Goal: Task Accomplishment & Management: Complete application form

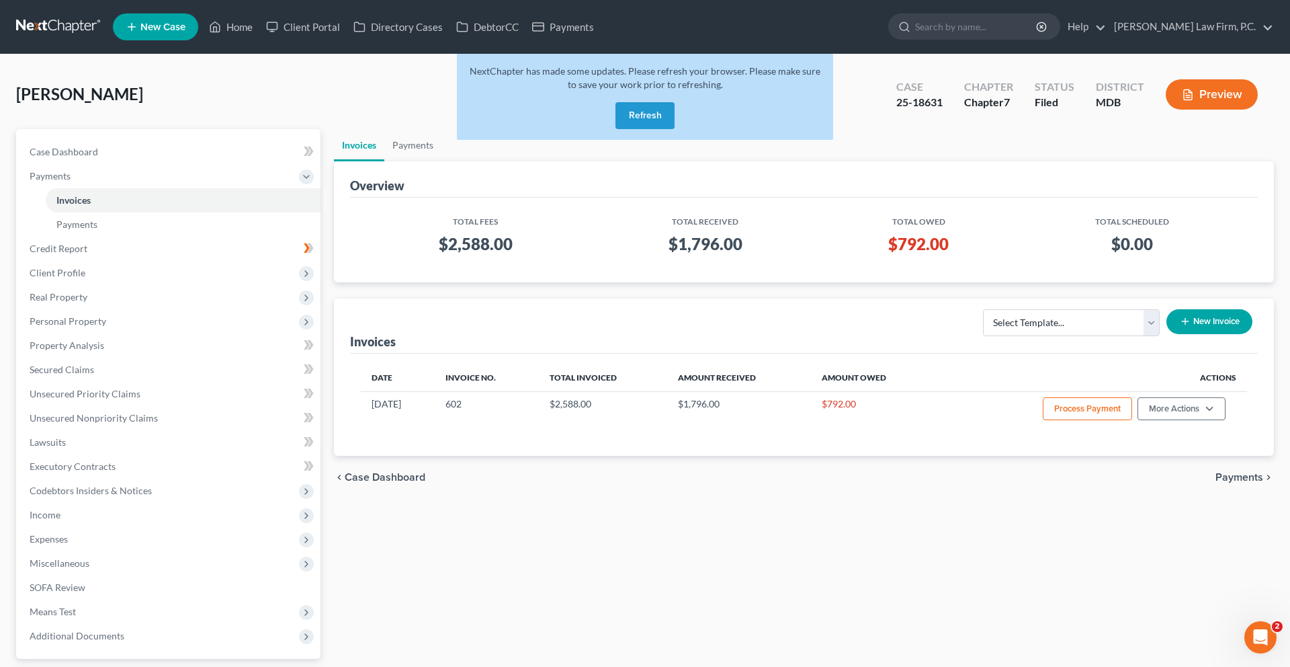
click at [632, 129] on button "Refresh" at bounding box center [645, 115] width 59 height 27
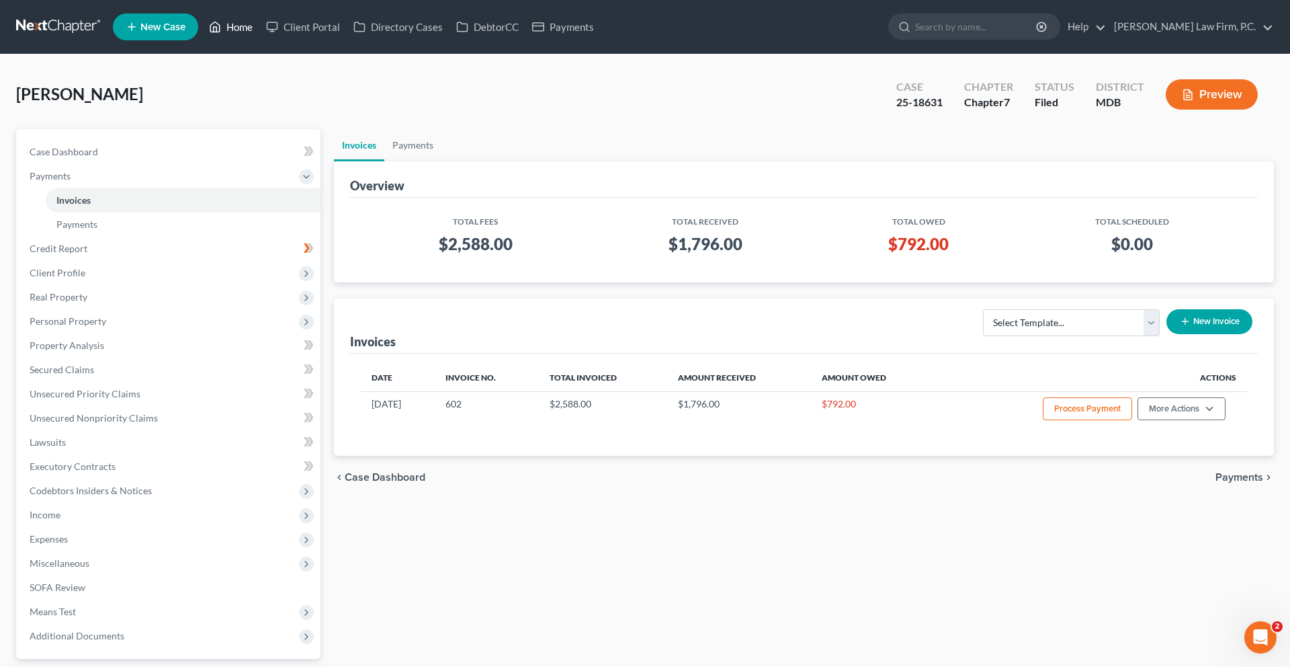
click at [259, 27] on link "Home" at bounding box center [230, 27] width 57 height 24
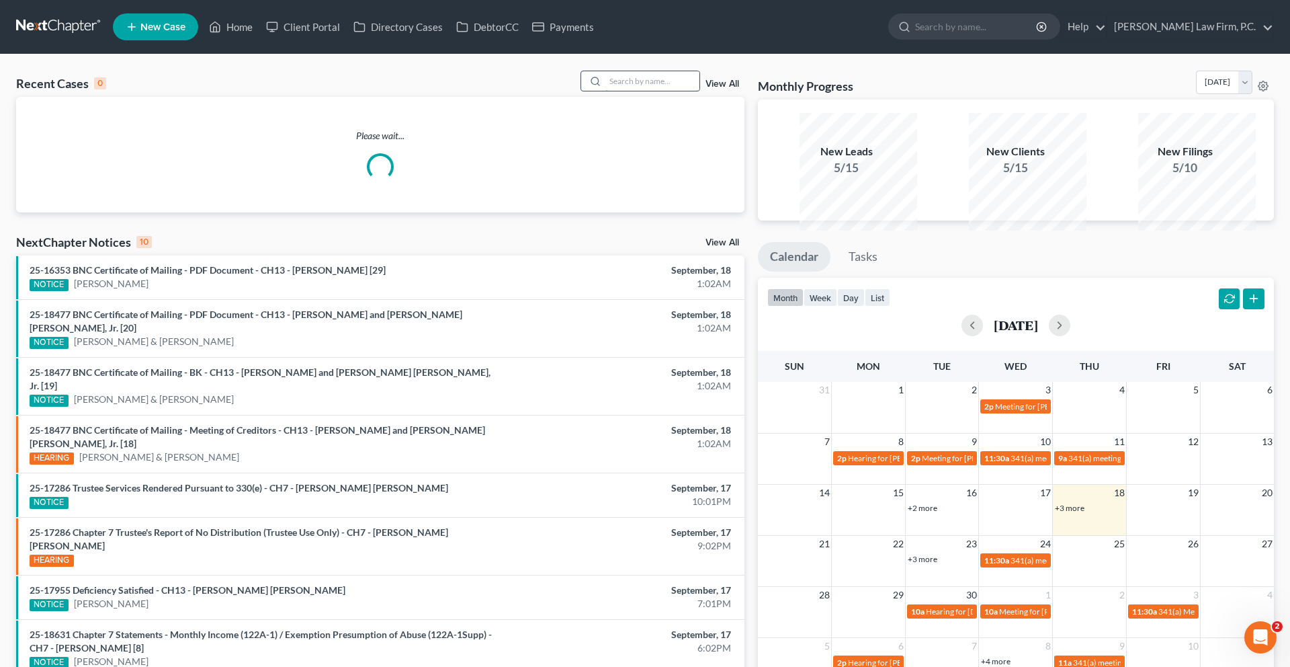
click at [614, 91] on input "search" at bounding box center [653, 80] width 94 height 19
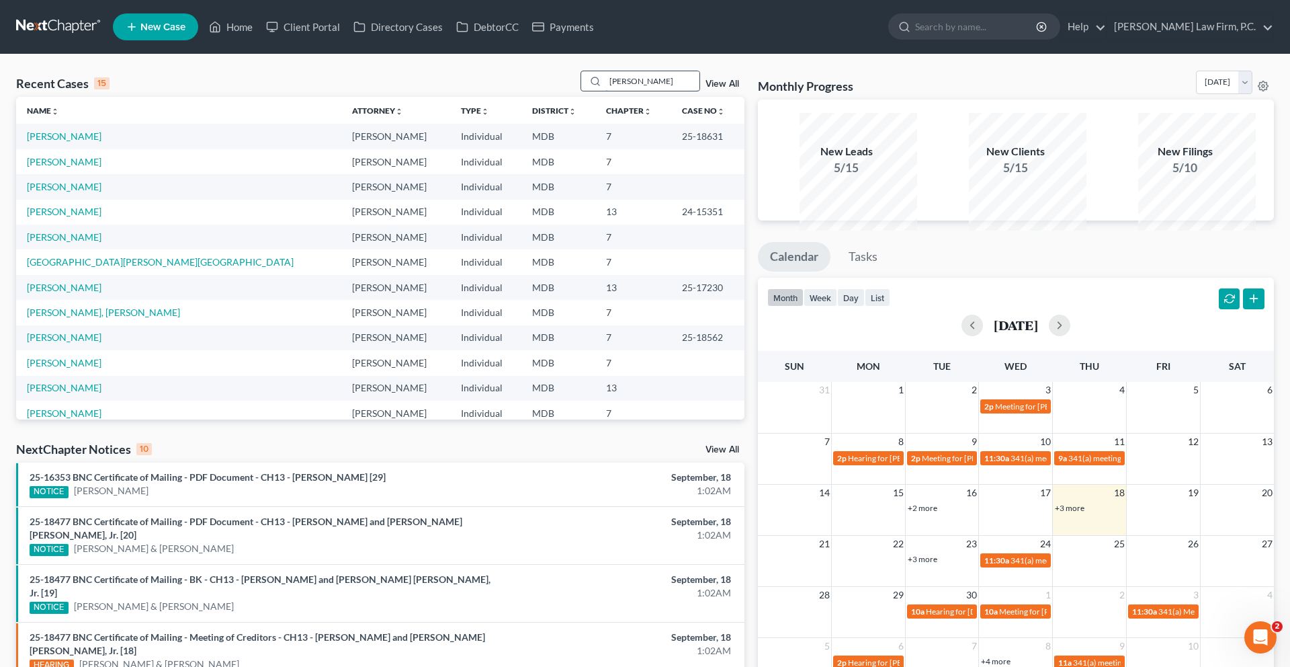
type input "kelly"
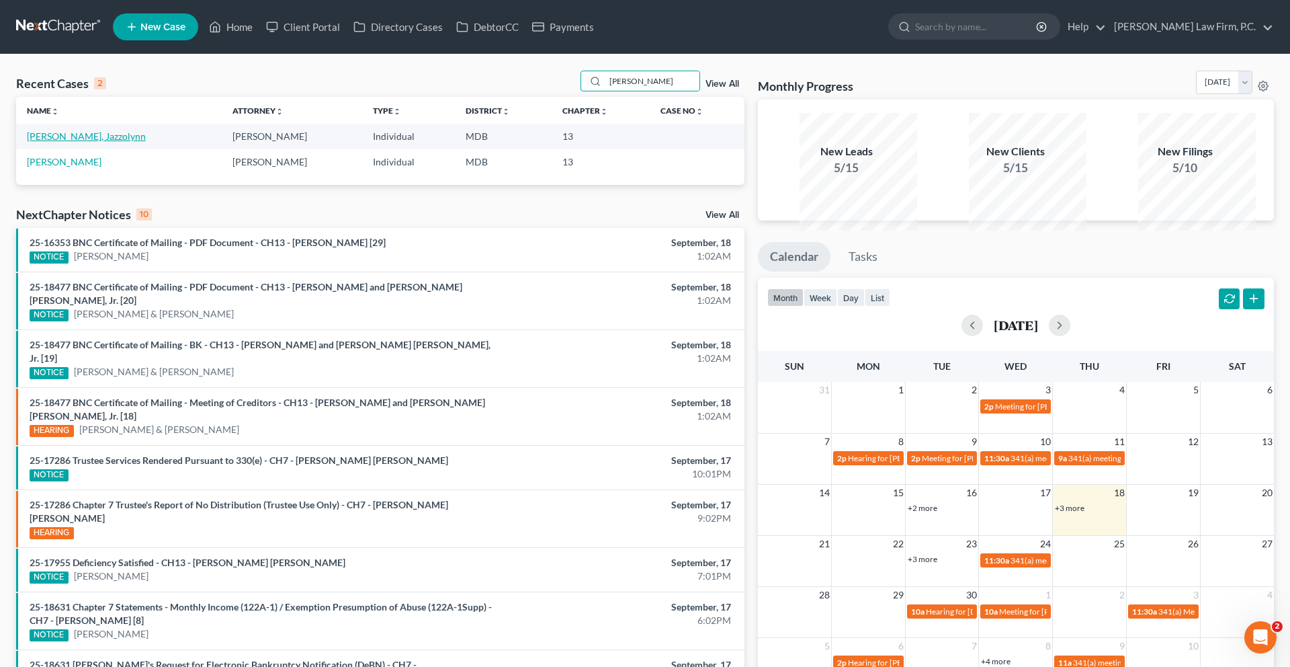
click at [74, 142] on link "[PERSON_NAME], Jazzolynn" at bounding box center [86, 135] width 119 height 11
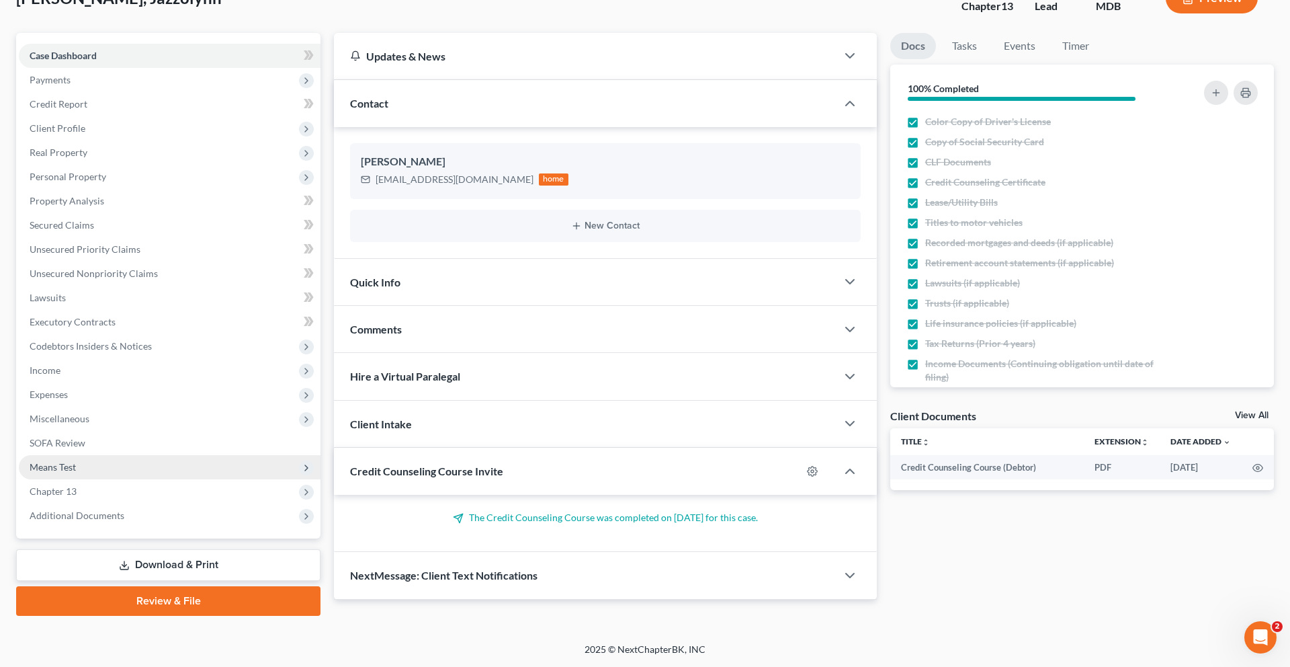
scroll to position [228, 0]
click at [133, 391] on span "Expenses" at bounding box center [170, 394] width 302 height 24
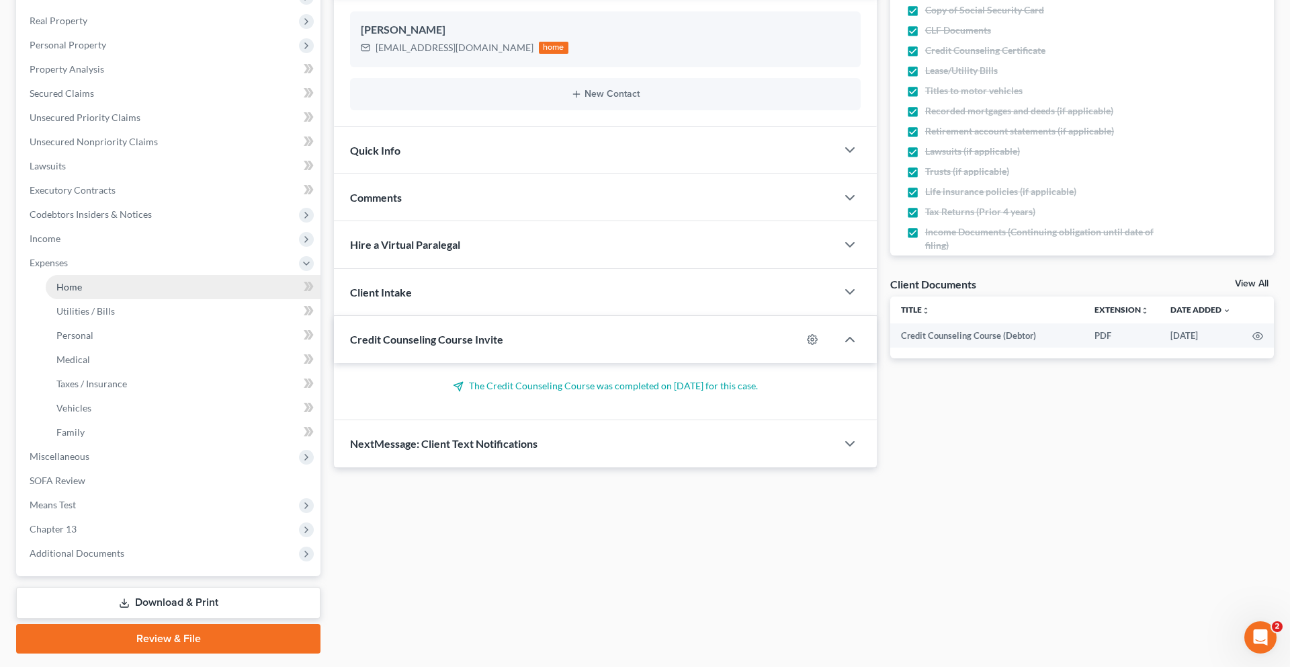
click at [132, 299] on link "Home" at bounding box center [183, 287] width 275 height 24
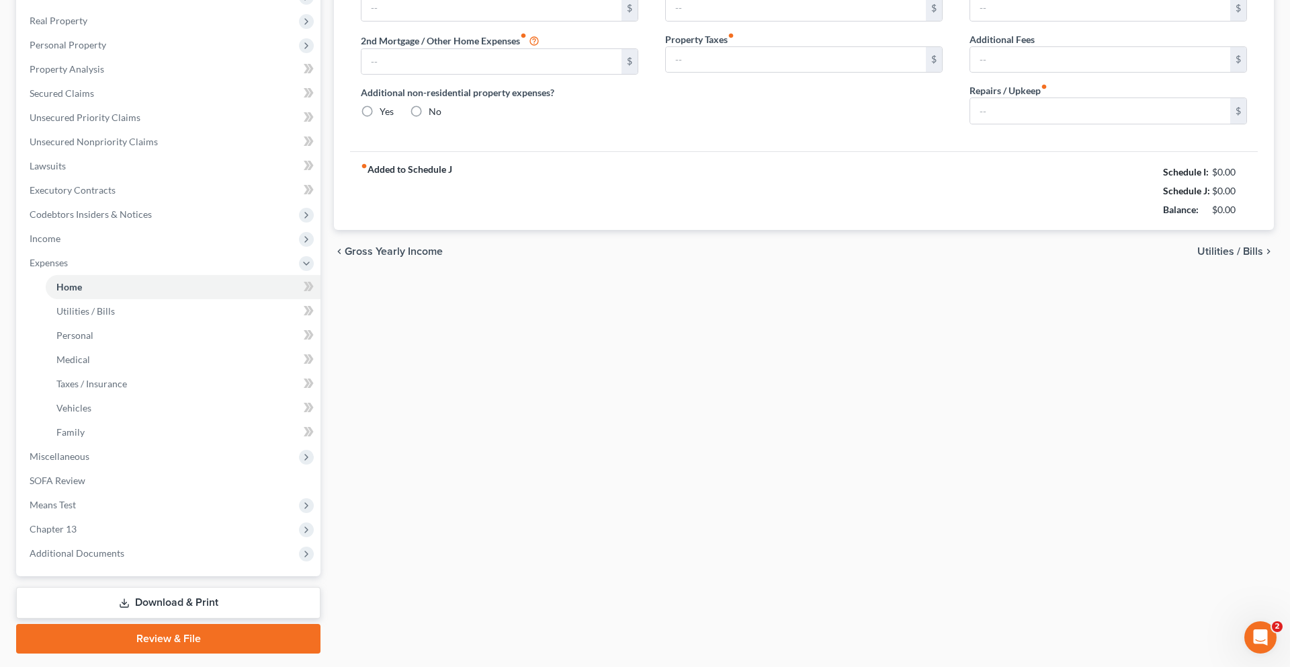
type input "2,000.00"
type input "0.00"
radio input "true"
type input "12.00"
type input "0.00"
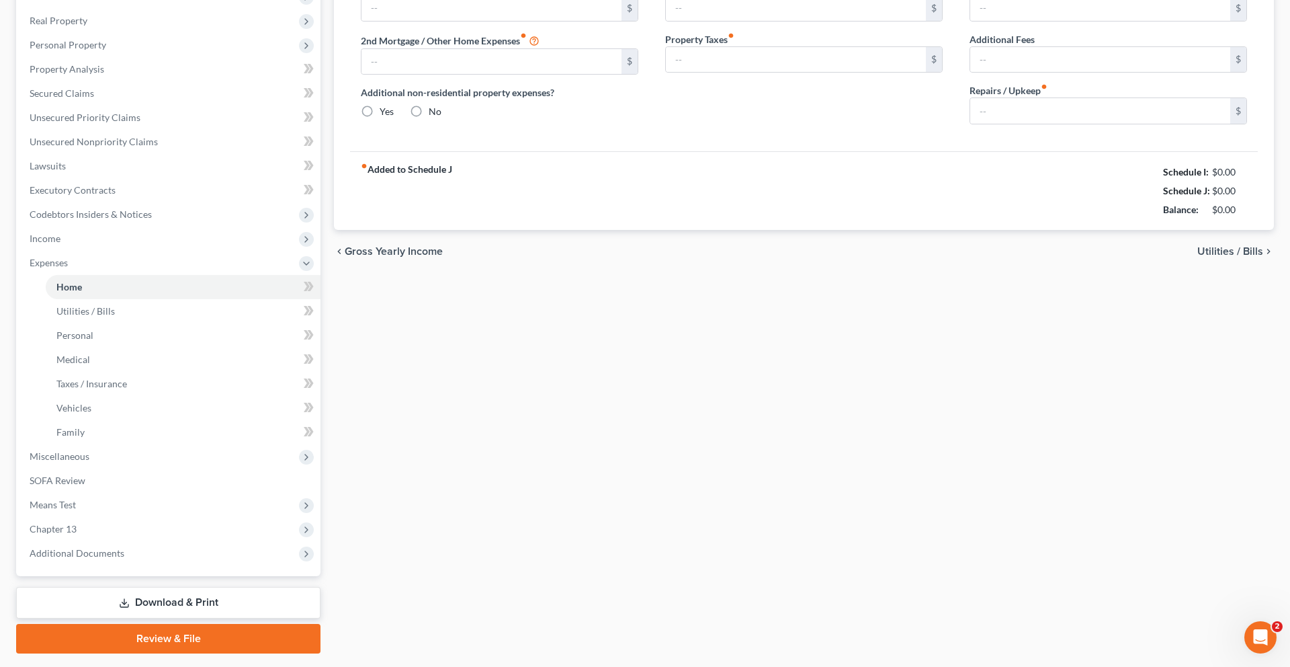
type input "0.00"
type input "50.00"
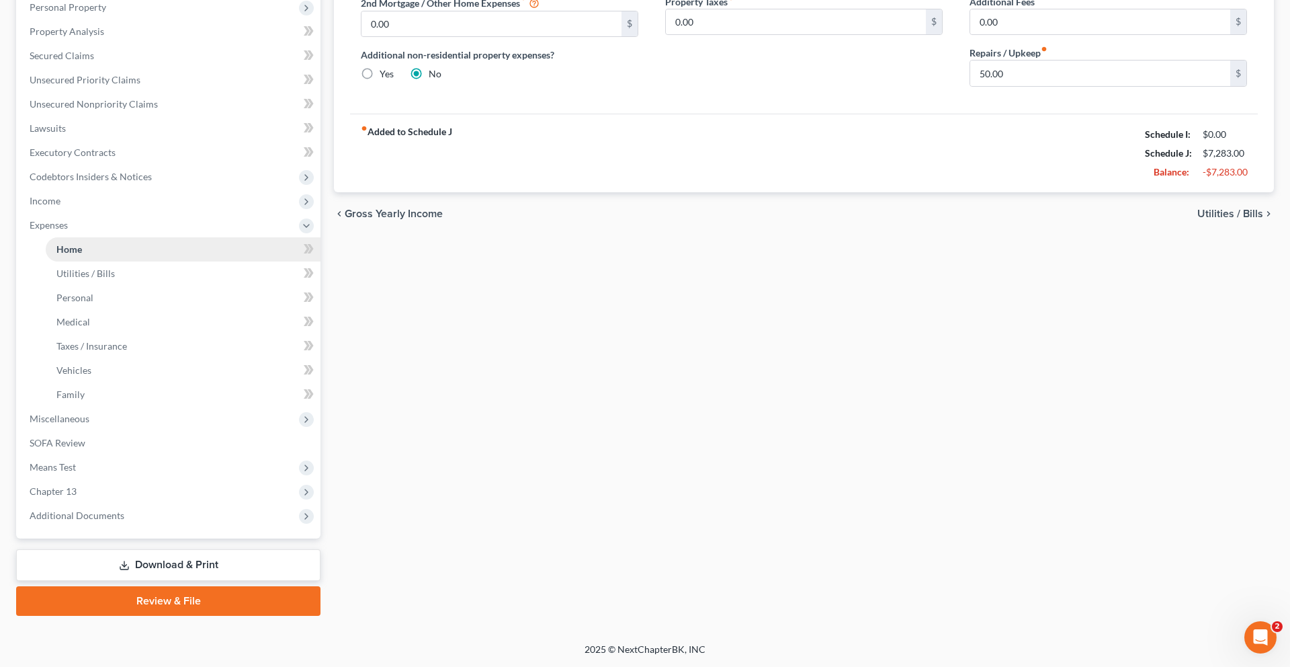
scroll to position [495, 0]
click at [159, 479] on span "Chapter 13" at bounding box center [170, 491] width 302 height 24
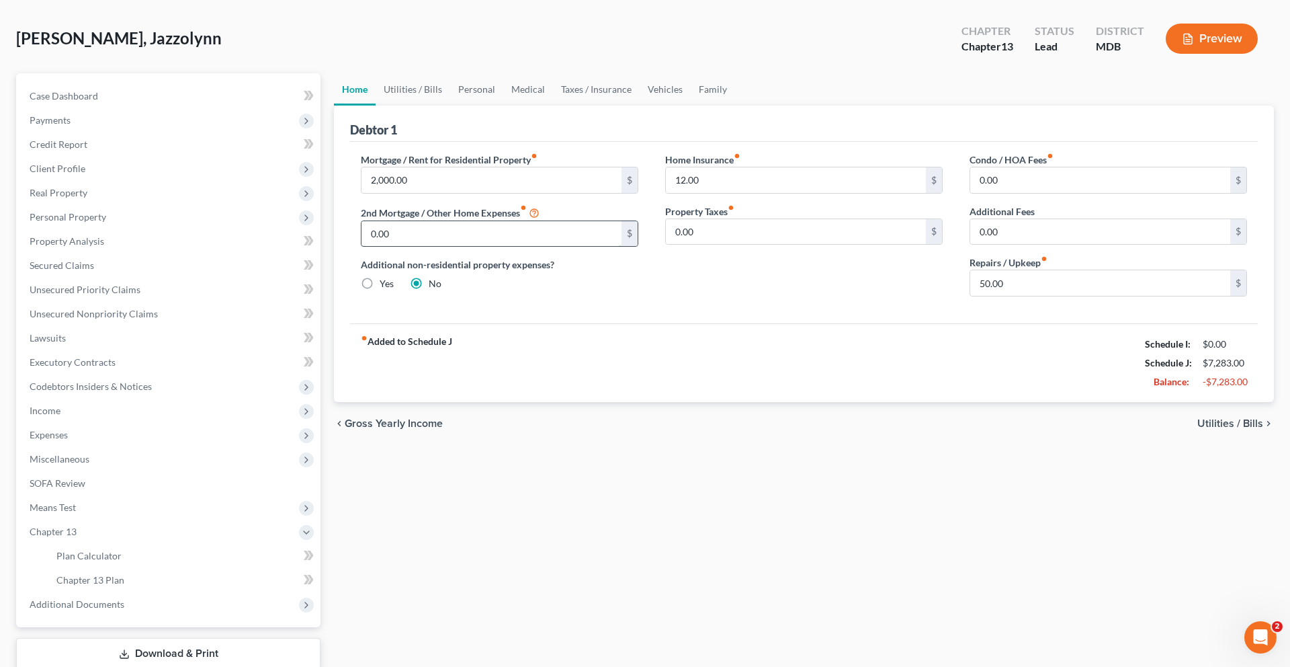
scroll to position [0, 0]
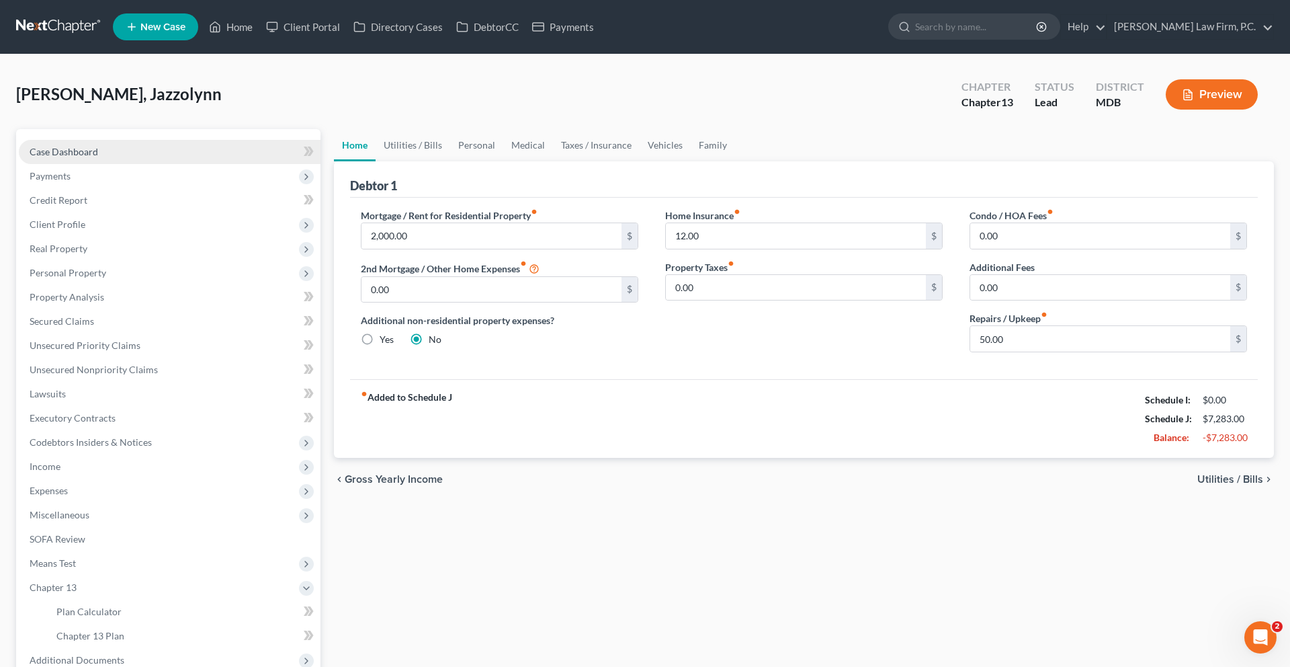
click at [138, 164] on link "Case Dashboard" at bounding box center [170, 152] width 302 height 24
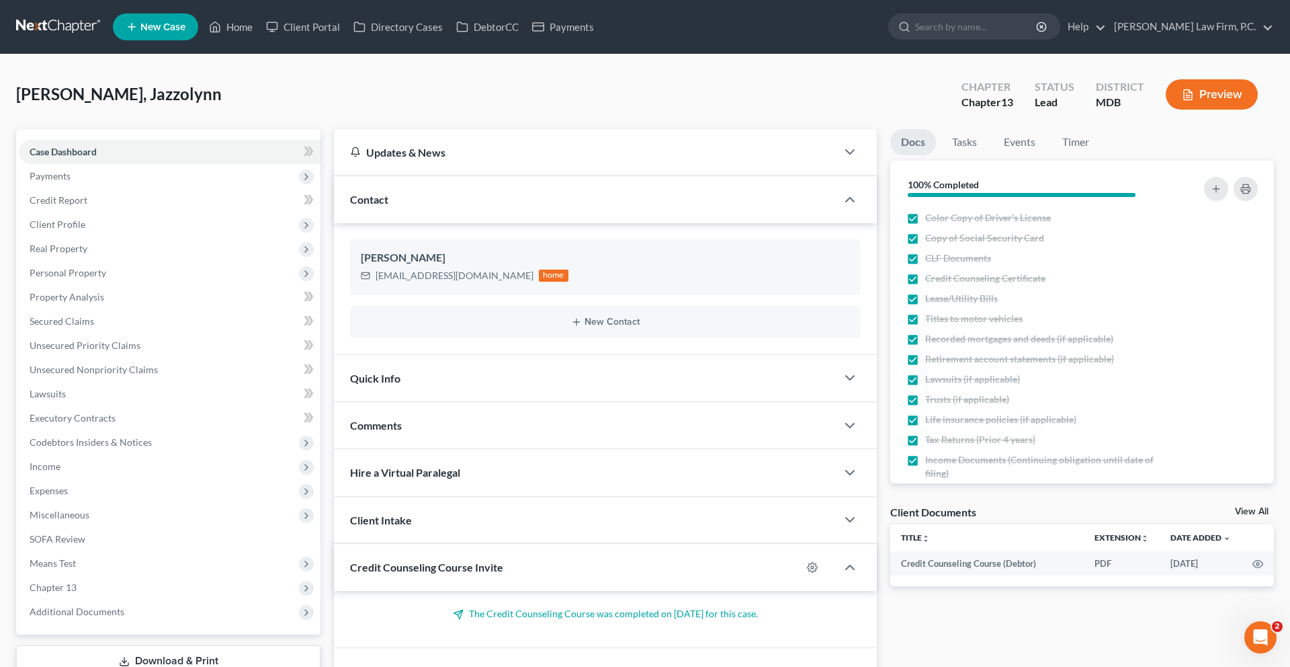
click at [505, 401] on div "Quick Info" at bounding box center [585, 378] width 503 height 46
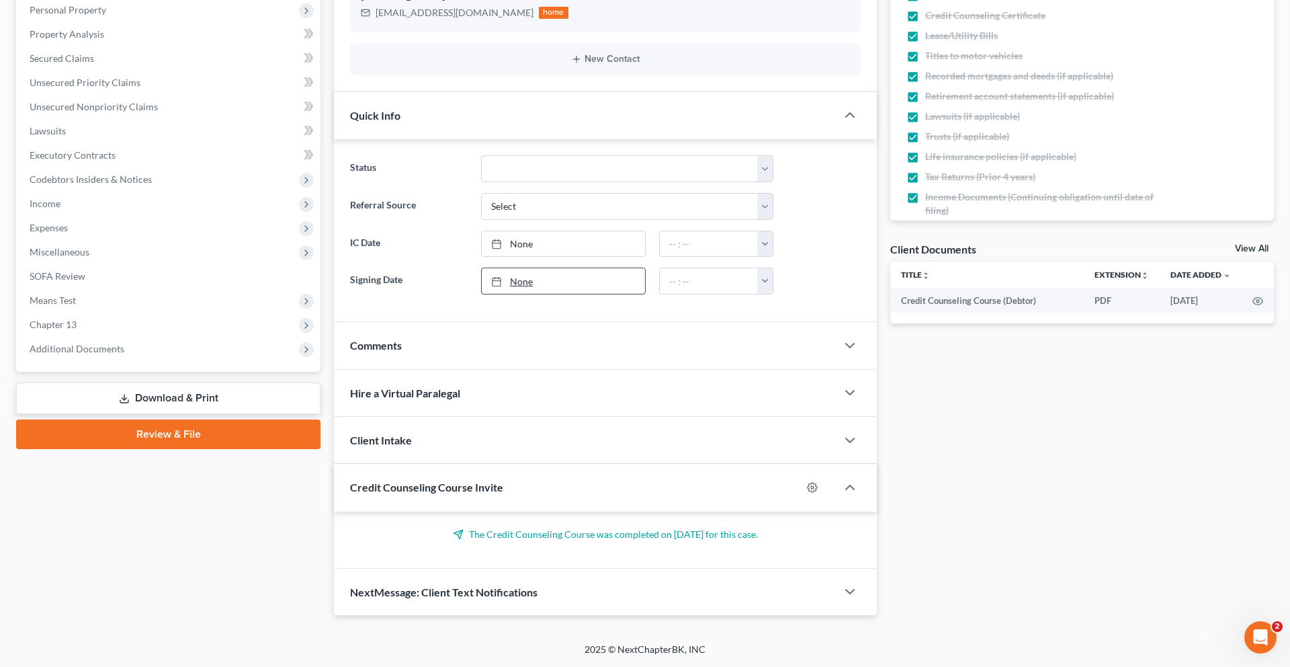
scroll to position [352, 0]
click at [579, 182] on select "Discharged Discharged & Reported Discharge Litigation Dismissal Notice Dismisse…" at bounding box center [627, 168] width 292 height 27
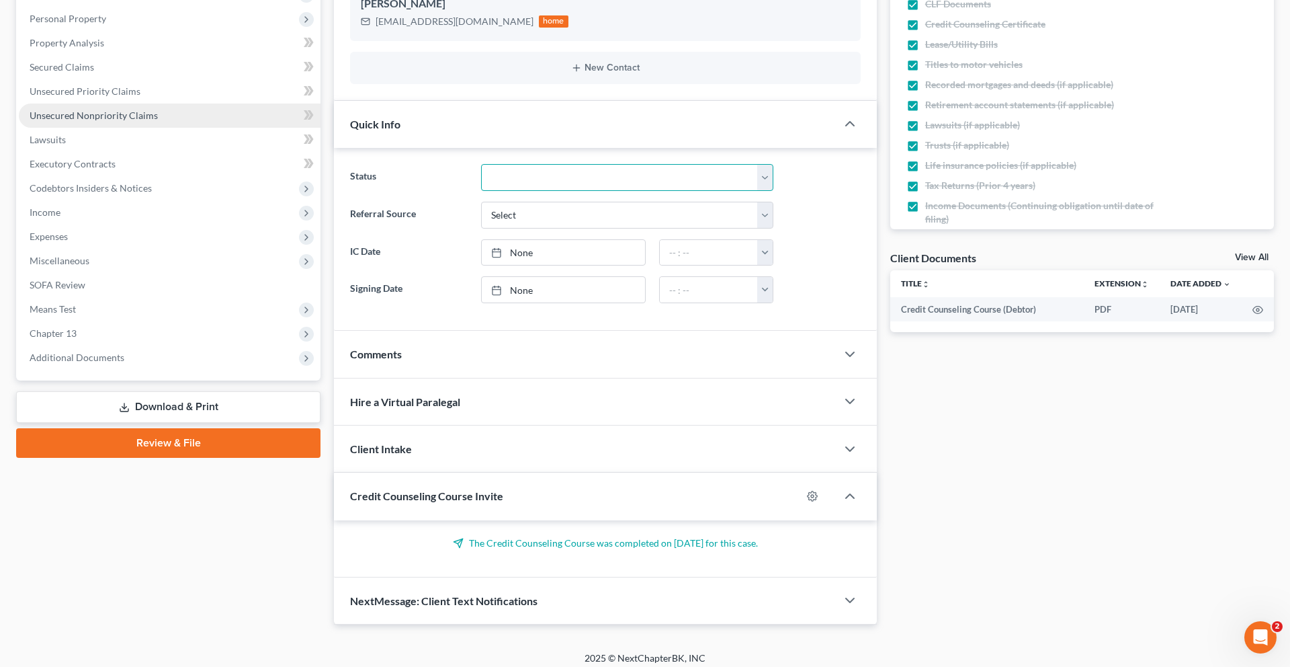
scroll to position [257, 0]
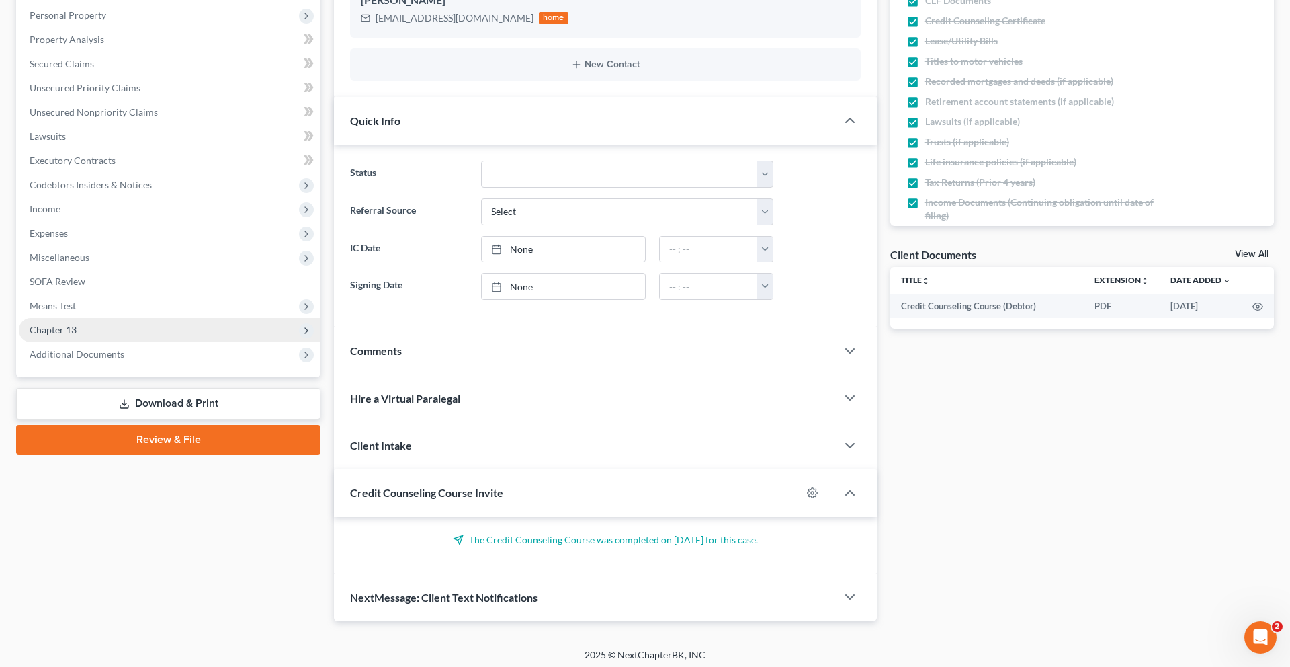
click at [131, 342] on span "Chapter 13" at bounding box center [170, 330] width 302 height 24
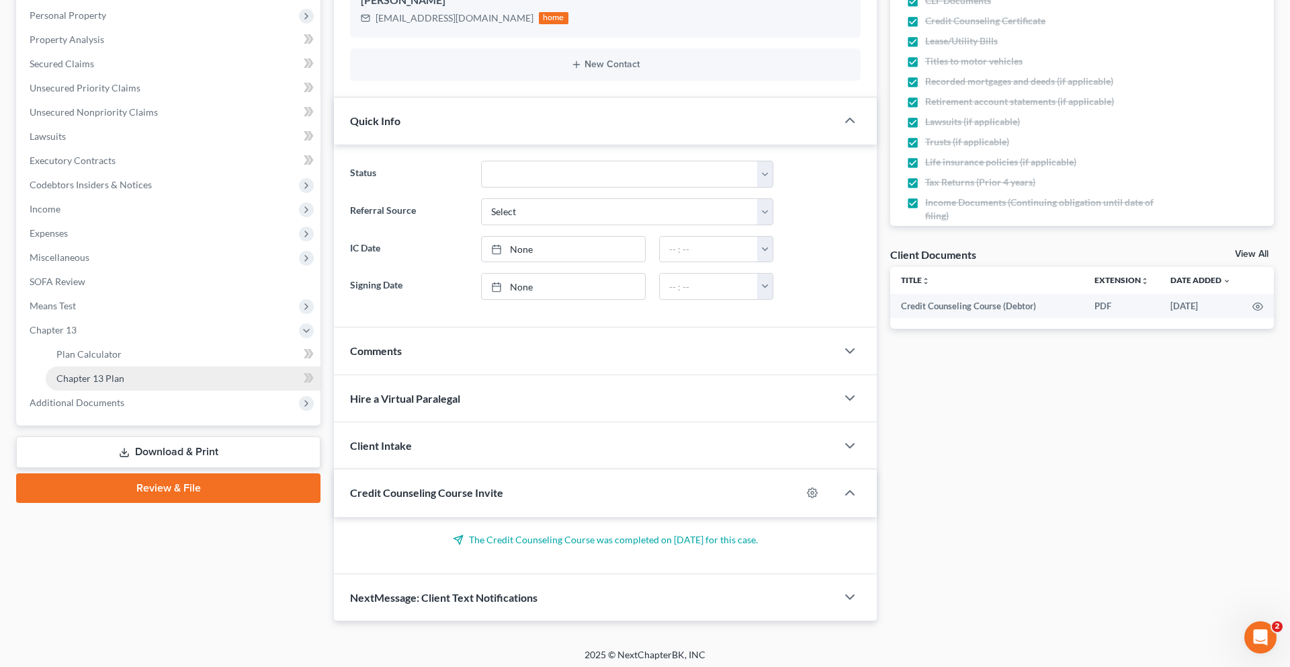
click at [124, 384] on span "Chapter 13 Plan" at bounding box center [90, 377] width 68 height 11
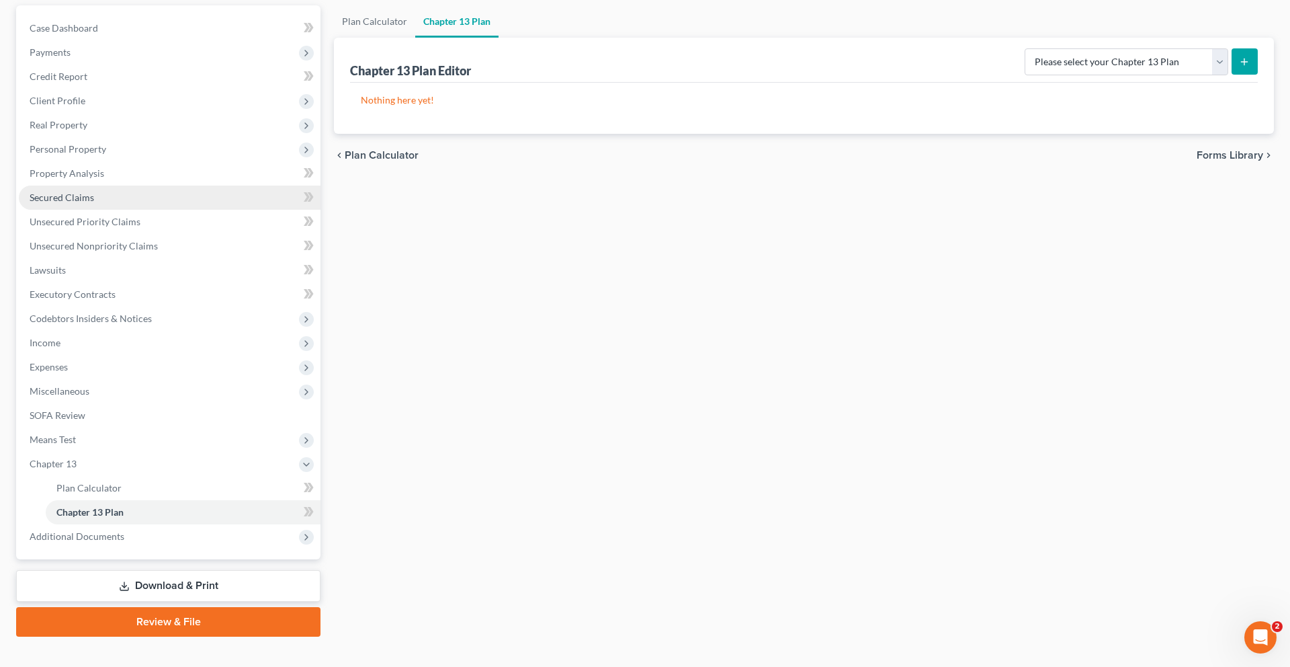
scroll to position [221, 0]
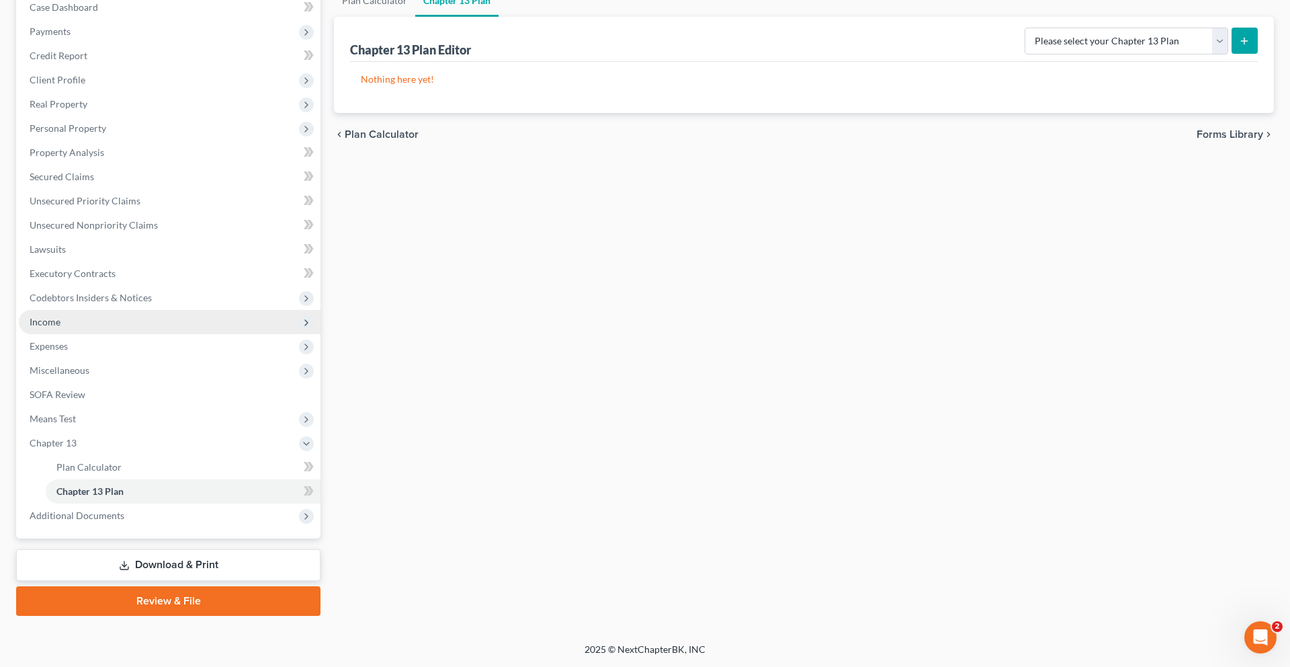
click at [147, 334] on span "Income" at bounding box center [170, 322] width 302 height 24
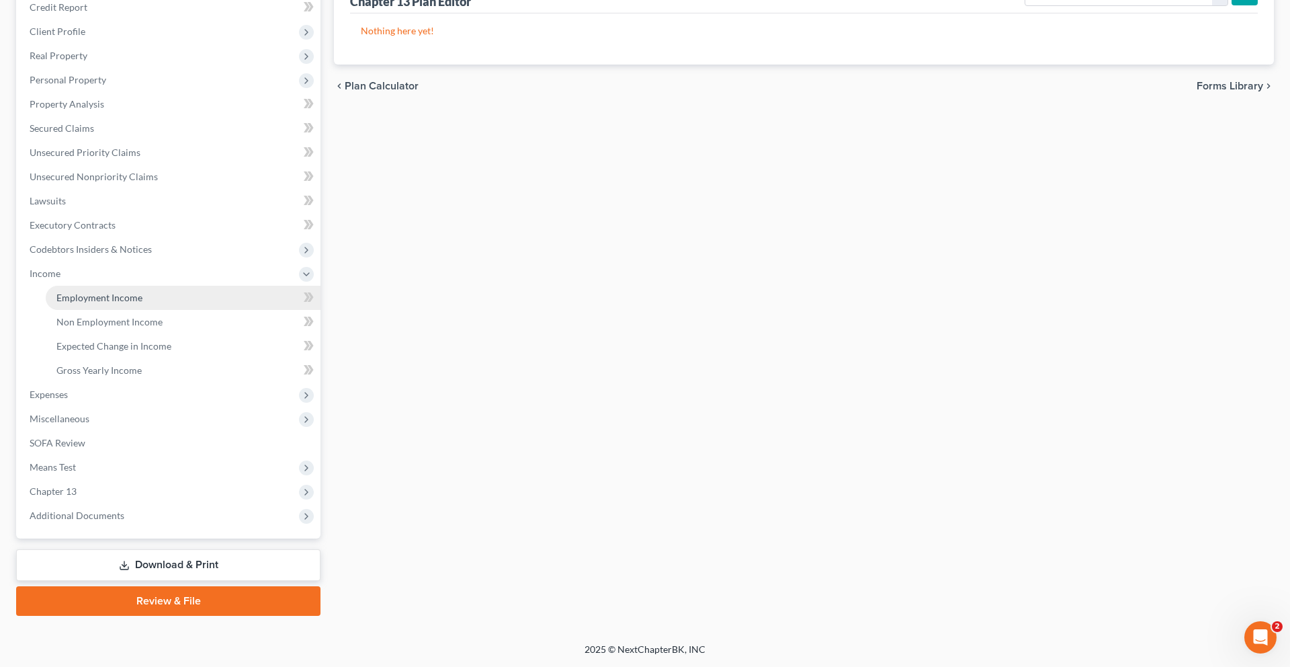
click at [144, 310] on link "Employment Income" at bounding box center [183, 298] width 275 height 24
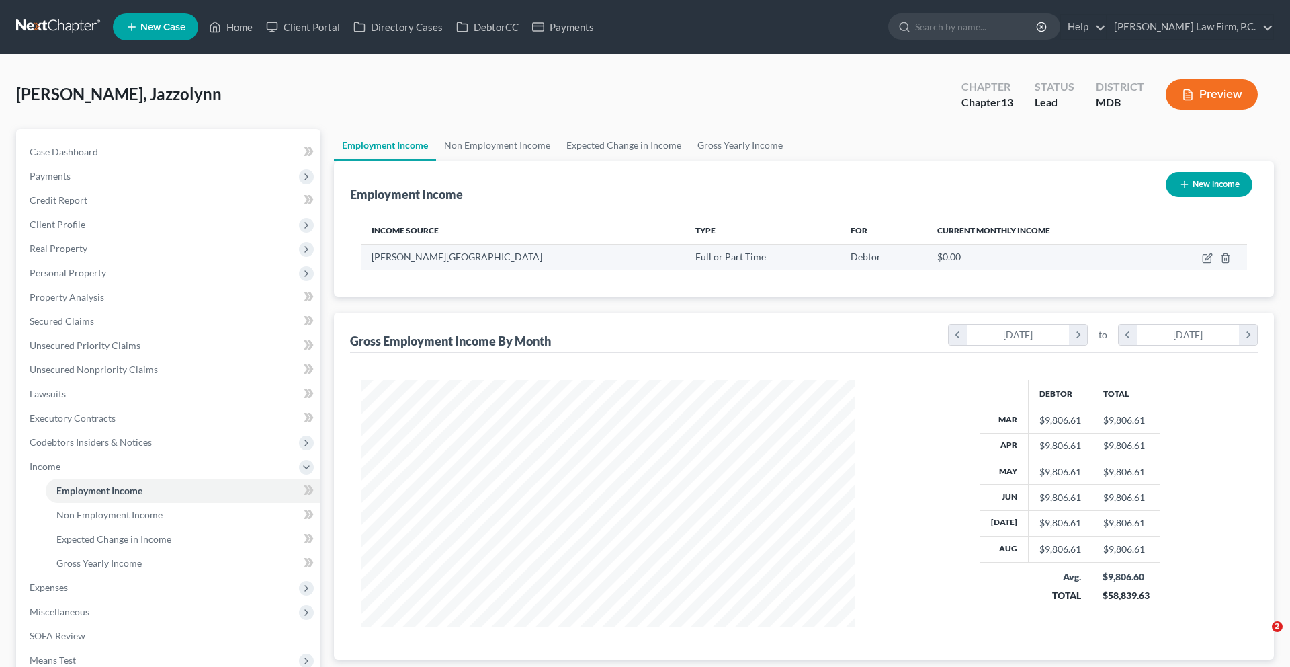
scroll to position [300, 522]
click at [259, 34] on link "Home" at bounding box center [230, 27] width 57 height 24
click at [259, 32] on link "Home" at bounding box center [230, 27] width 57 height 24
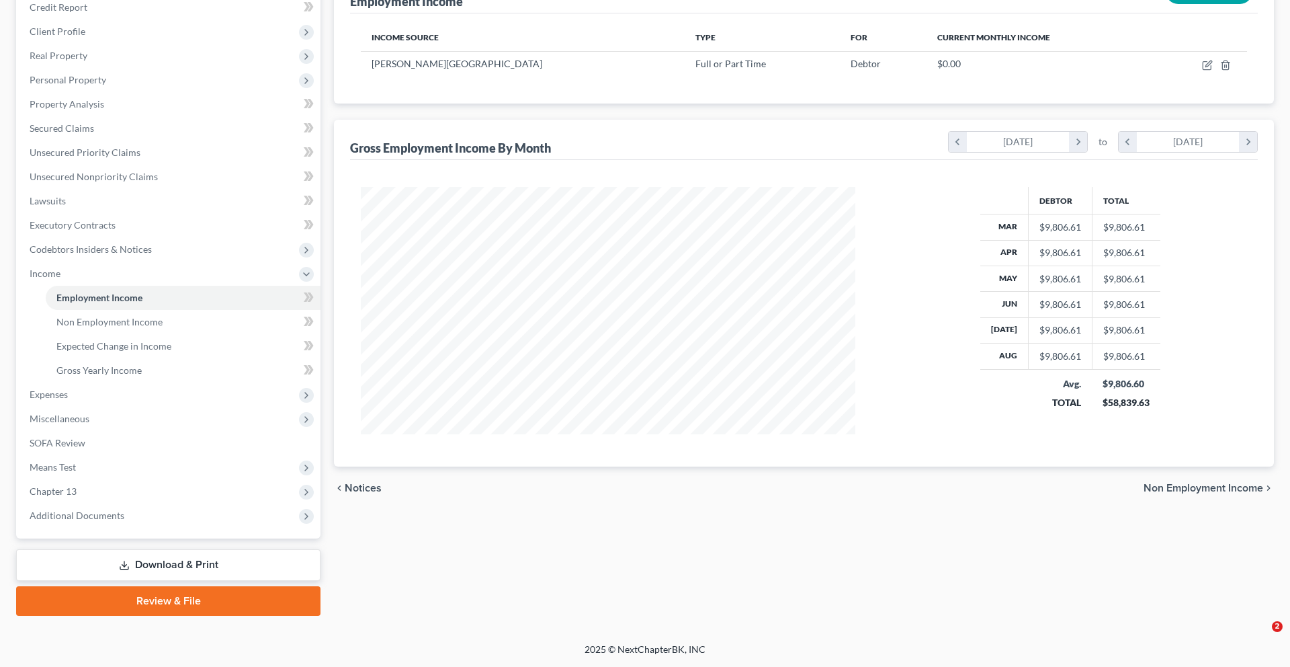
scroll to position [198, 0]
